Goal: Task Accomplishment & Management: Manage account settings

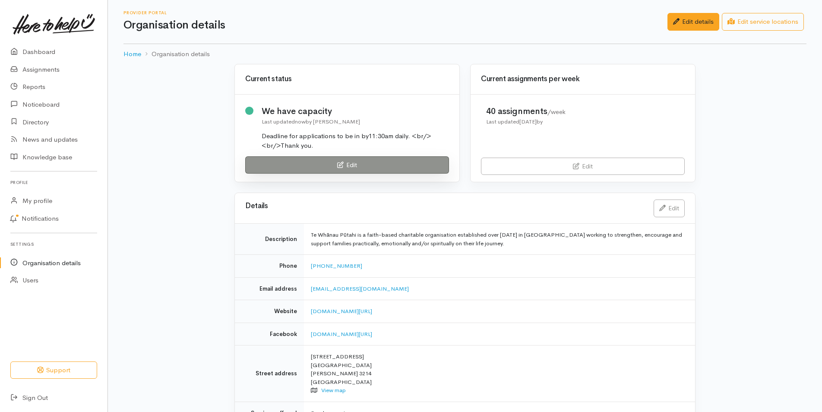
click at [348, 165] on link "Edit" at bounding box center [347, 165] width 204 height 18
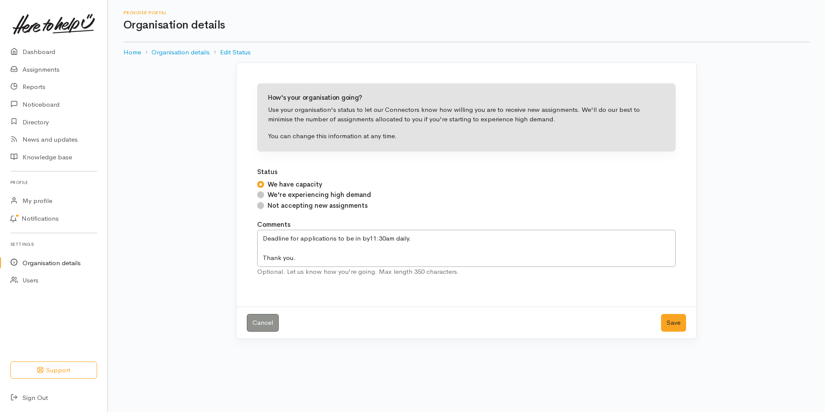
click at [258, 205] on input "Not accepting new assignments" at bounding box center [260, 205] width 7 height 7
radio input "true"
click at [676, 320] on button "Save" at bounding box center [673, 323] width 25 height 18
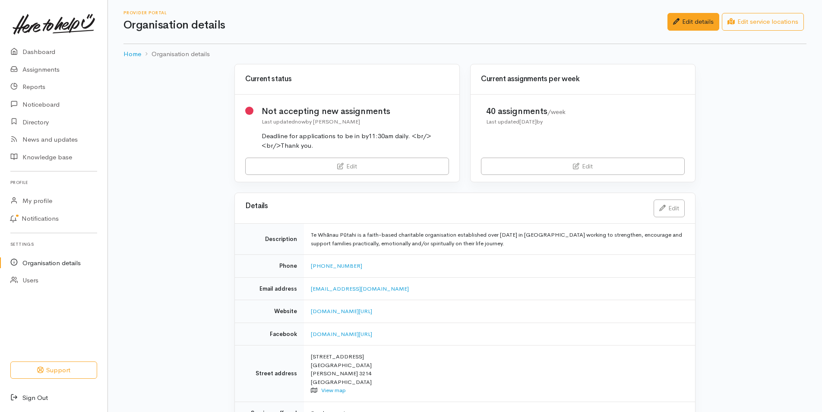
click at [44, 396] on link "Sign Out" at bounding box center [53, 398] width 107 height 18
click at [43, 395] on link "Sign Out" at bounding box center [53, 398] width 107 height 18
